Goal: Understand process/instructions: Learn about a topic

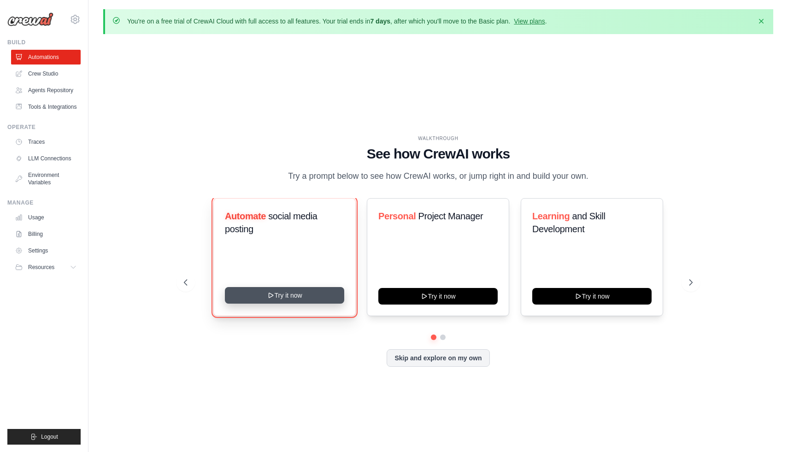
click at [295, 299] on button "Try it now" at bounding box center [284, 295] width 119 height 17
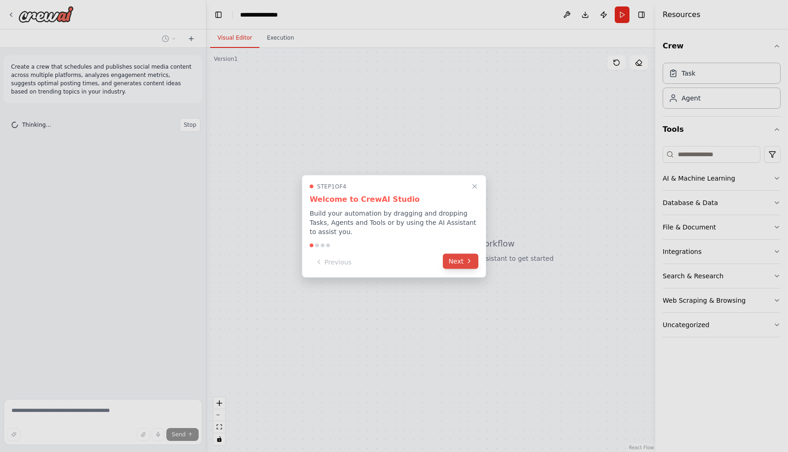
click at [449, 261] on button "Next" at bounding box center [460, 260] width 35 height 15
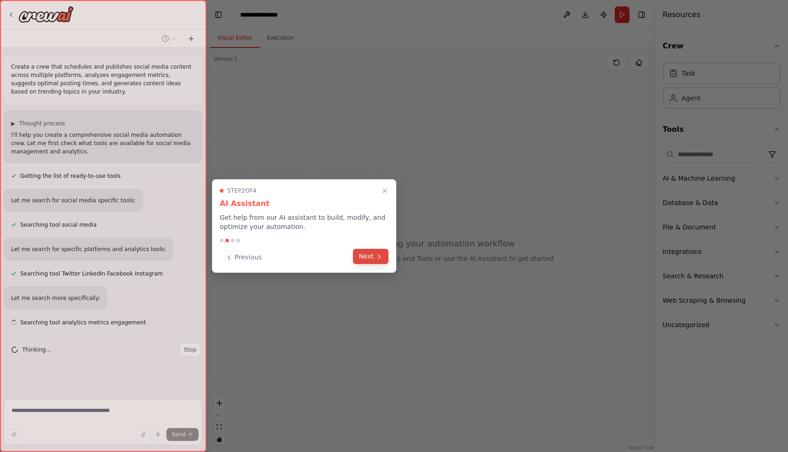
click at [376, 260] on button "Next" at bounding box center [370, 256] width 35 height 15
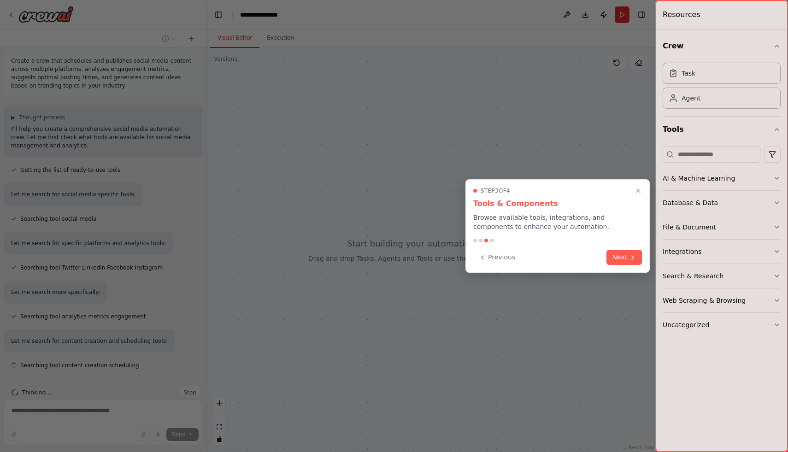
scroll to position [24, 0]
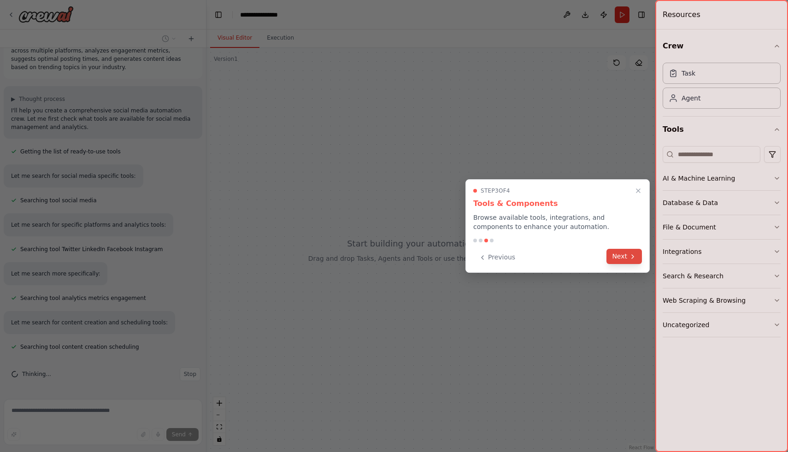
click at [627, 263] on button "Next" at bounding box center [623, 256] width 35 height 15
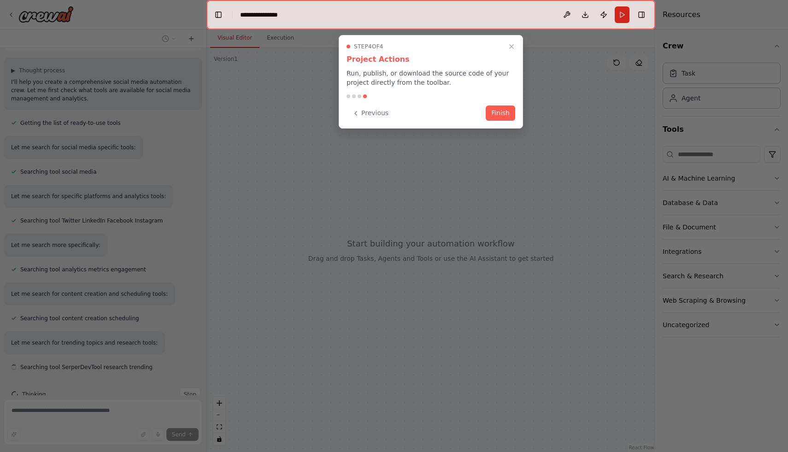
scroll to position [73, 0]
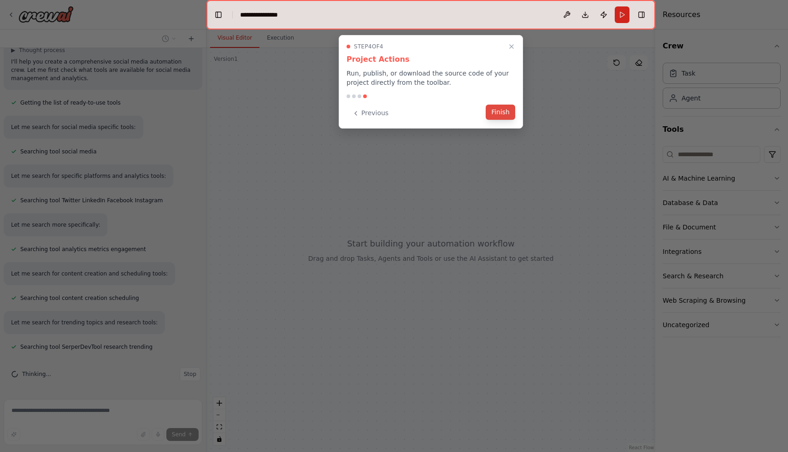
click at [495, 116] on button "Finish" at bounding box center [500, 112] width 29 height 15
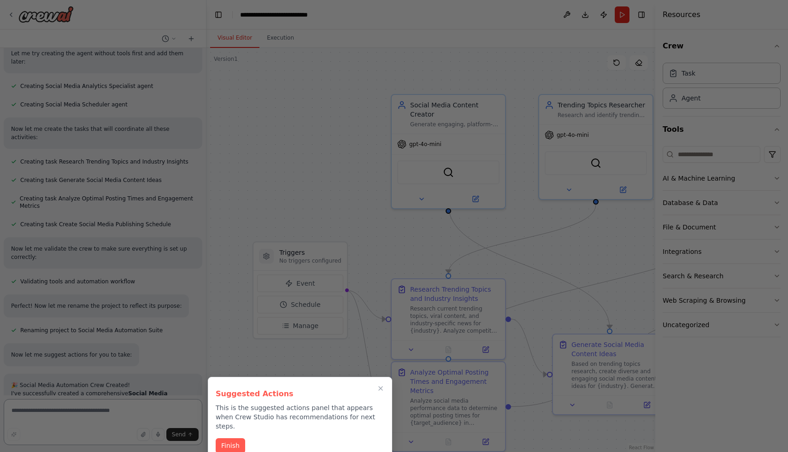
scroll to position [838, 0]
